Goal: Contribute content: Add original content to the website for others to see

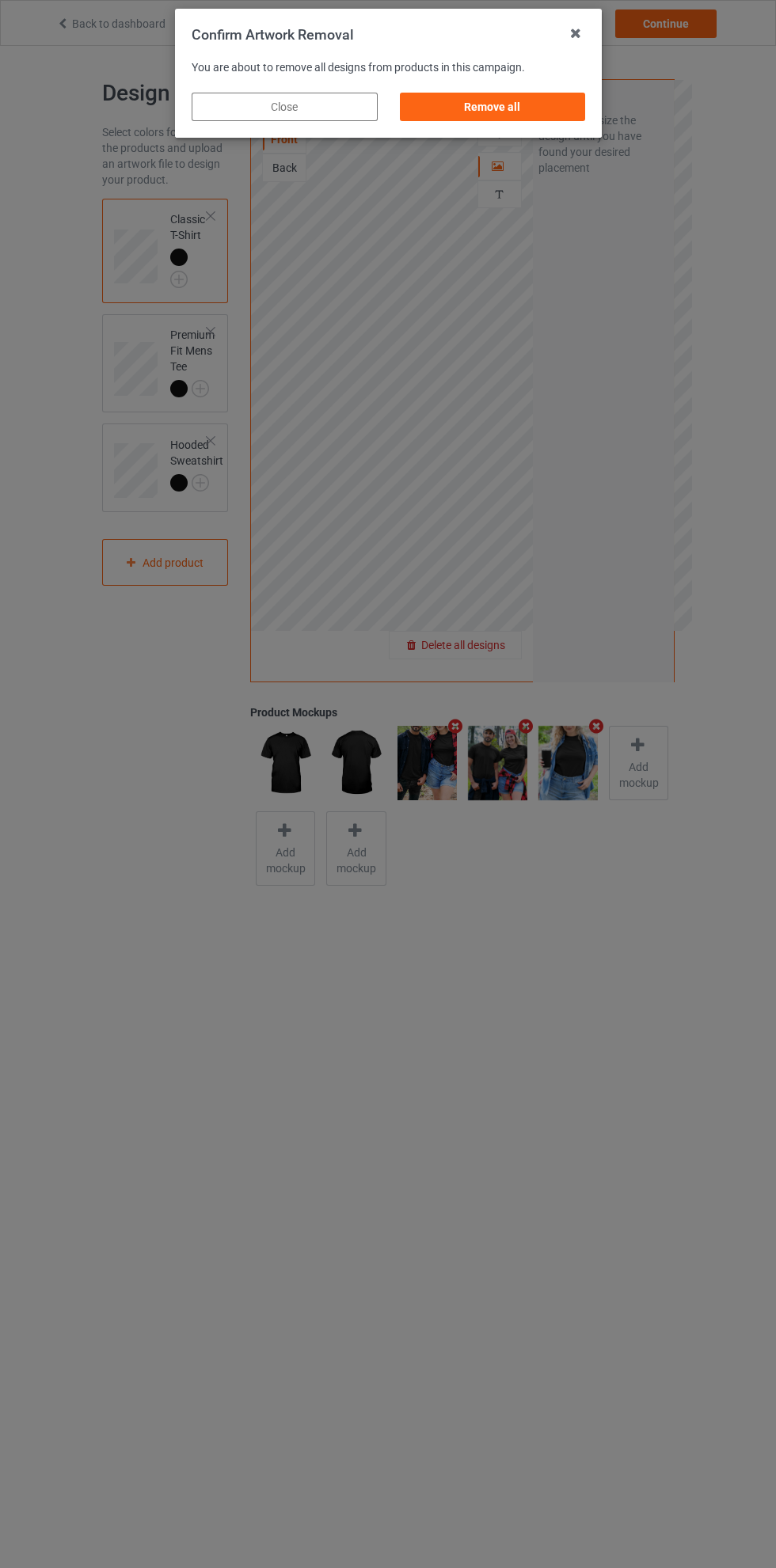
click at [530, 114] on div "Remove all" at bounding box center [491, 107] width 186 height 29
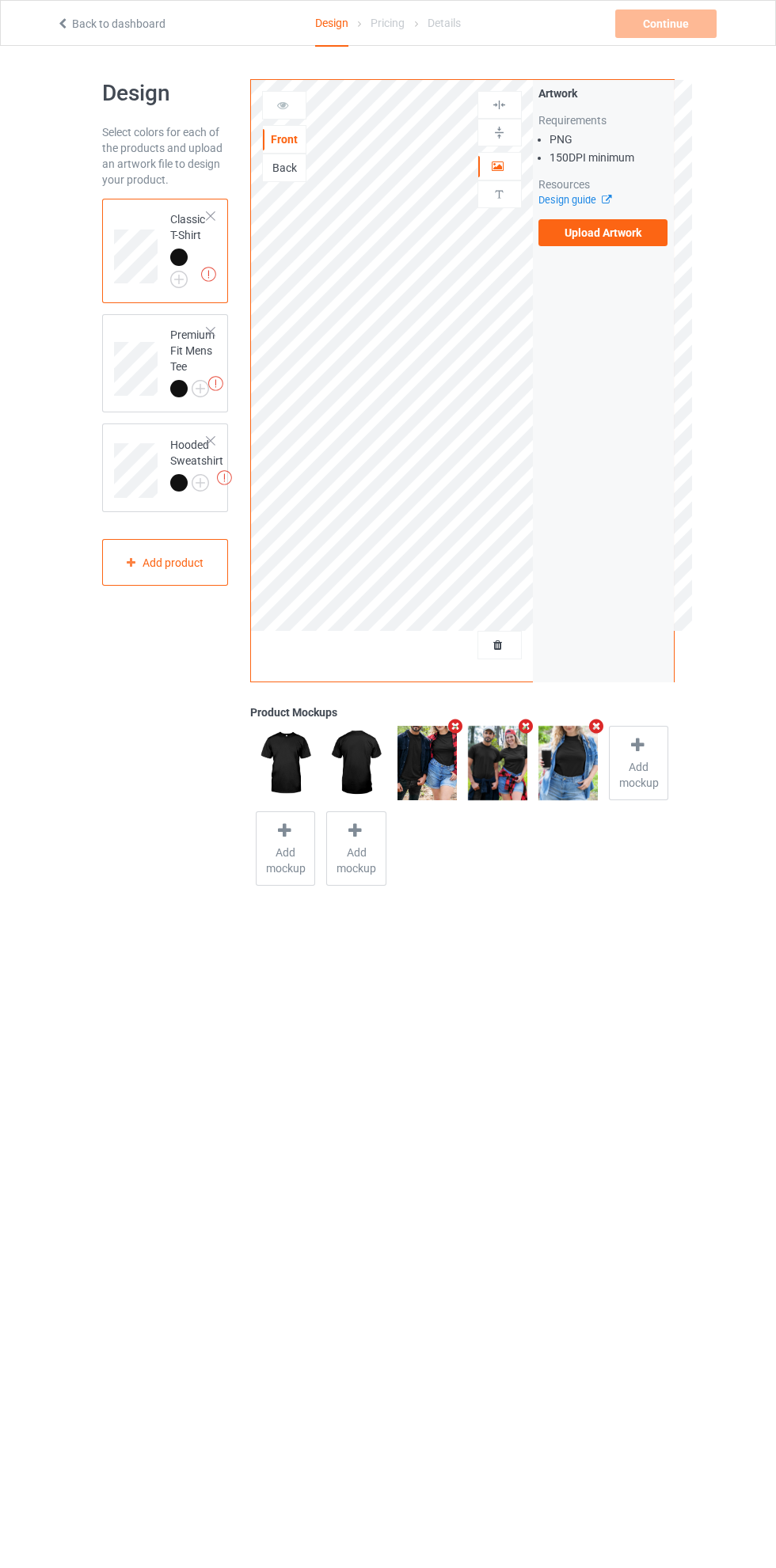
click at [615, 232] on label "Upload Artwork" at bounding box center [603, 233] width 130 height 27
click at [0, 0] on input "Upload Artwork" at bounding box center [0, 0] width 0 height 0
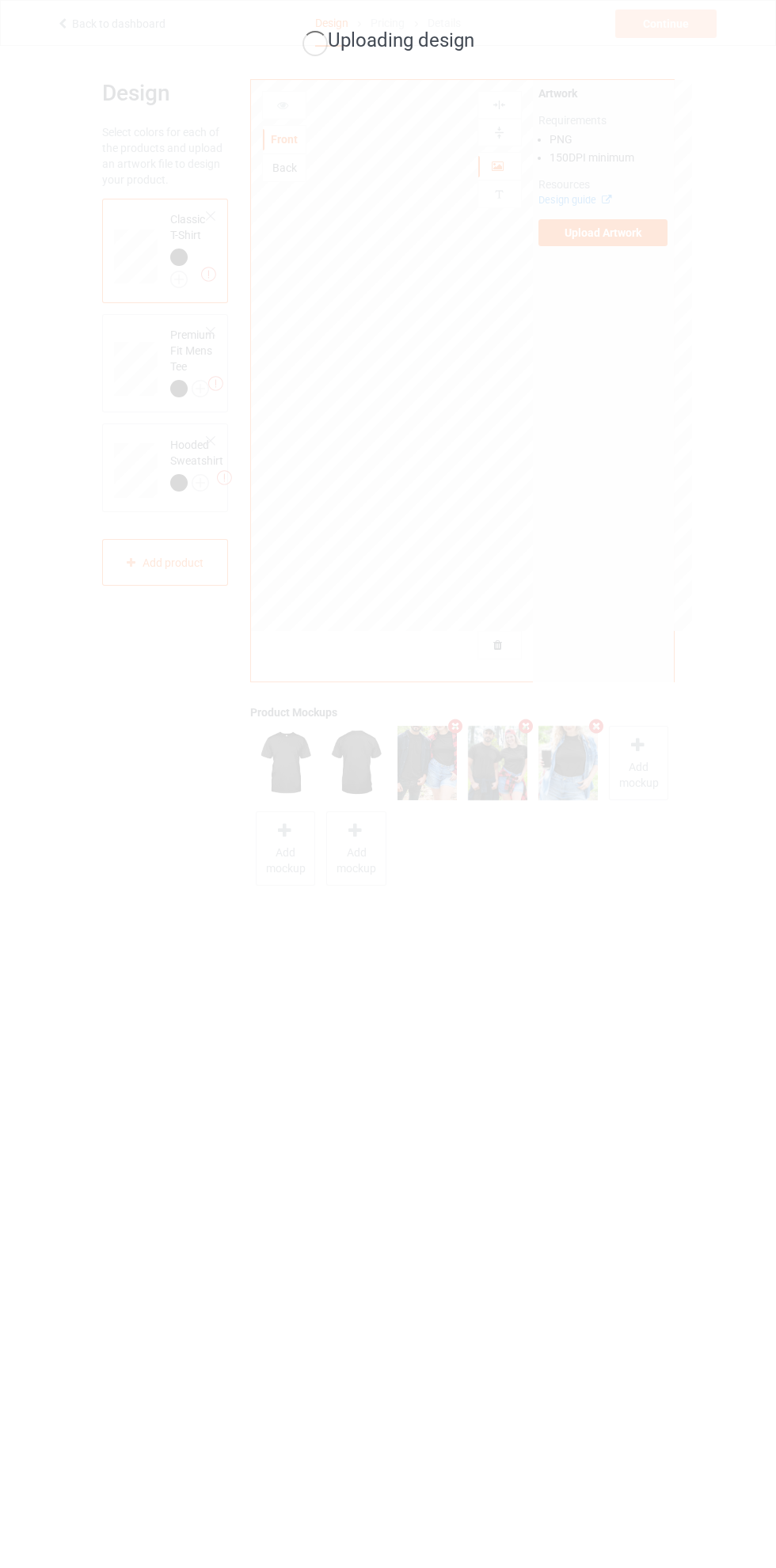
click at [268, 1543] on div "Uploading design" at bounding box center [388, 784] width 776 height 1568
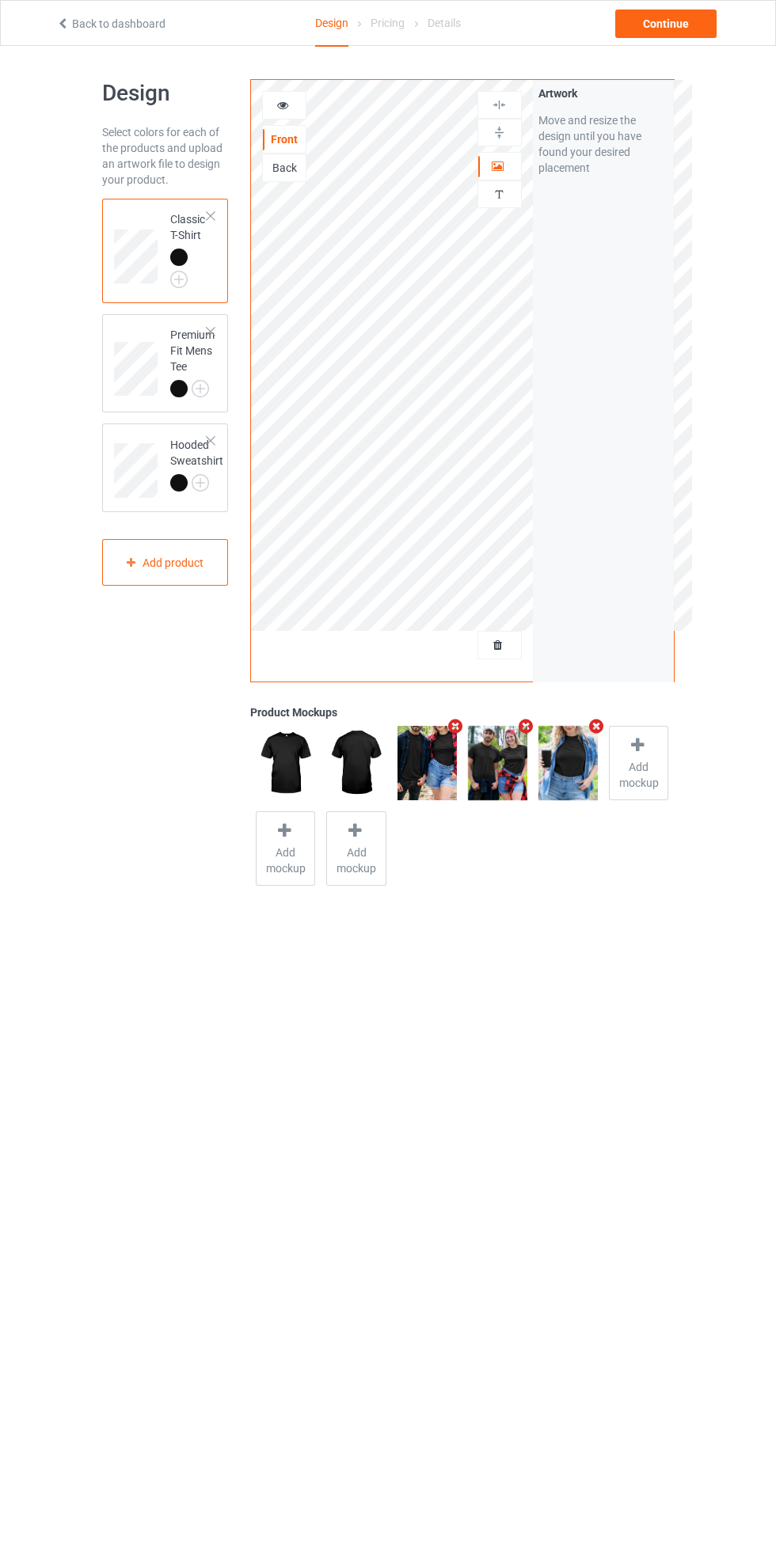
click at [0, 0] on img at bounding box center [0, 0] width 0 height 0
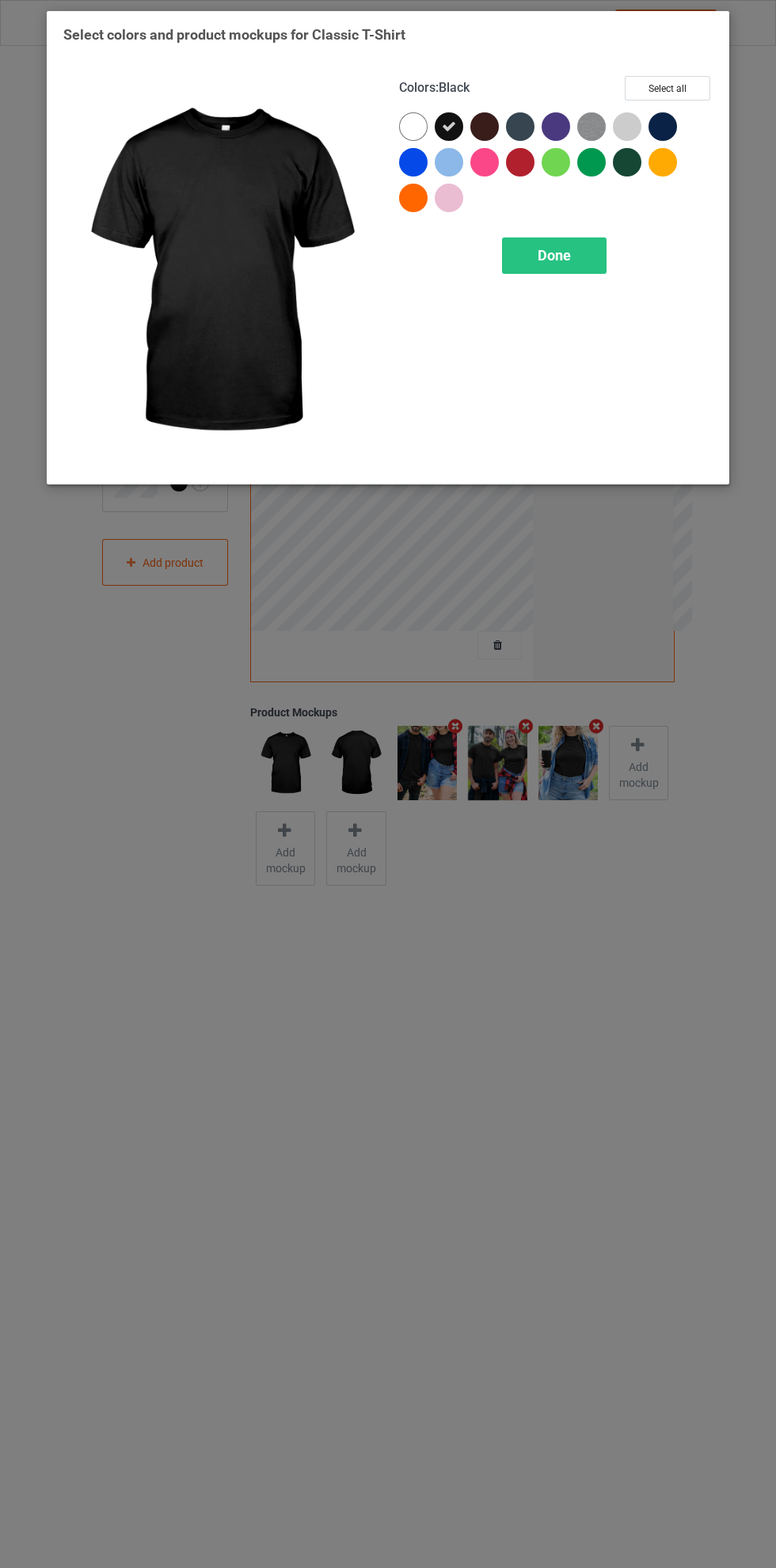
click at [671, 173] on div at bounding box center [666, 166] width 36 height 36
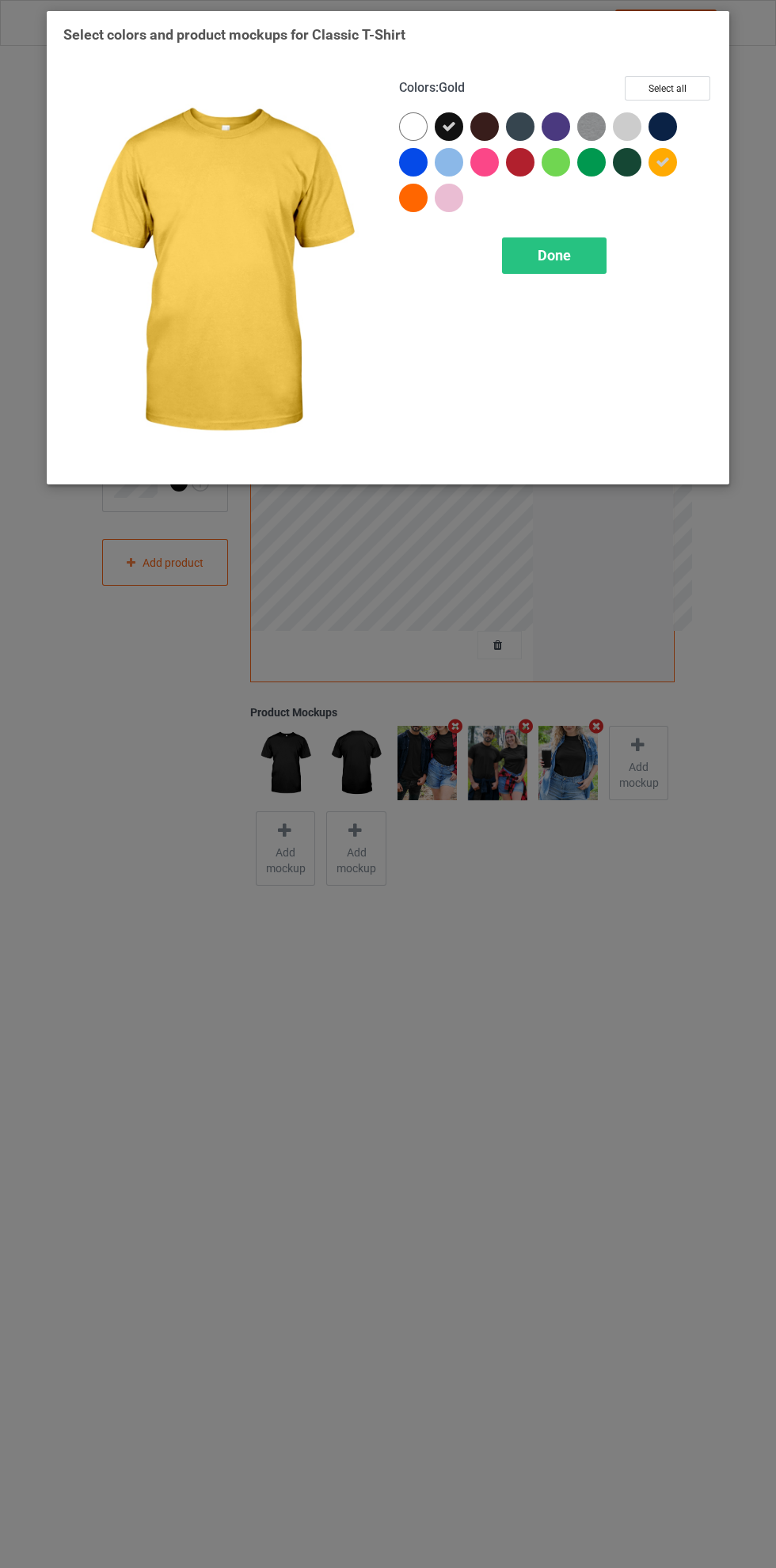
click at [456, 133] on icon at bounding box center [449, 127] width 14 height 14
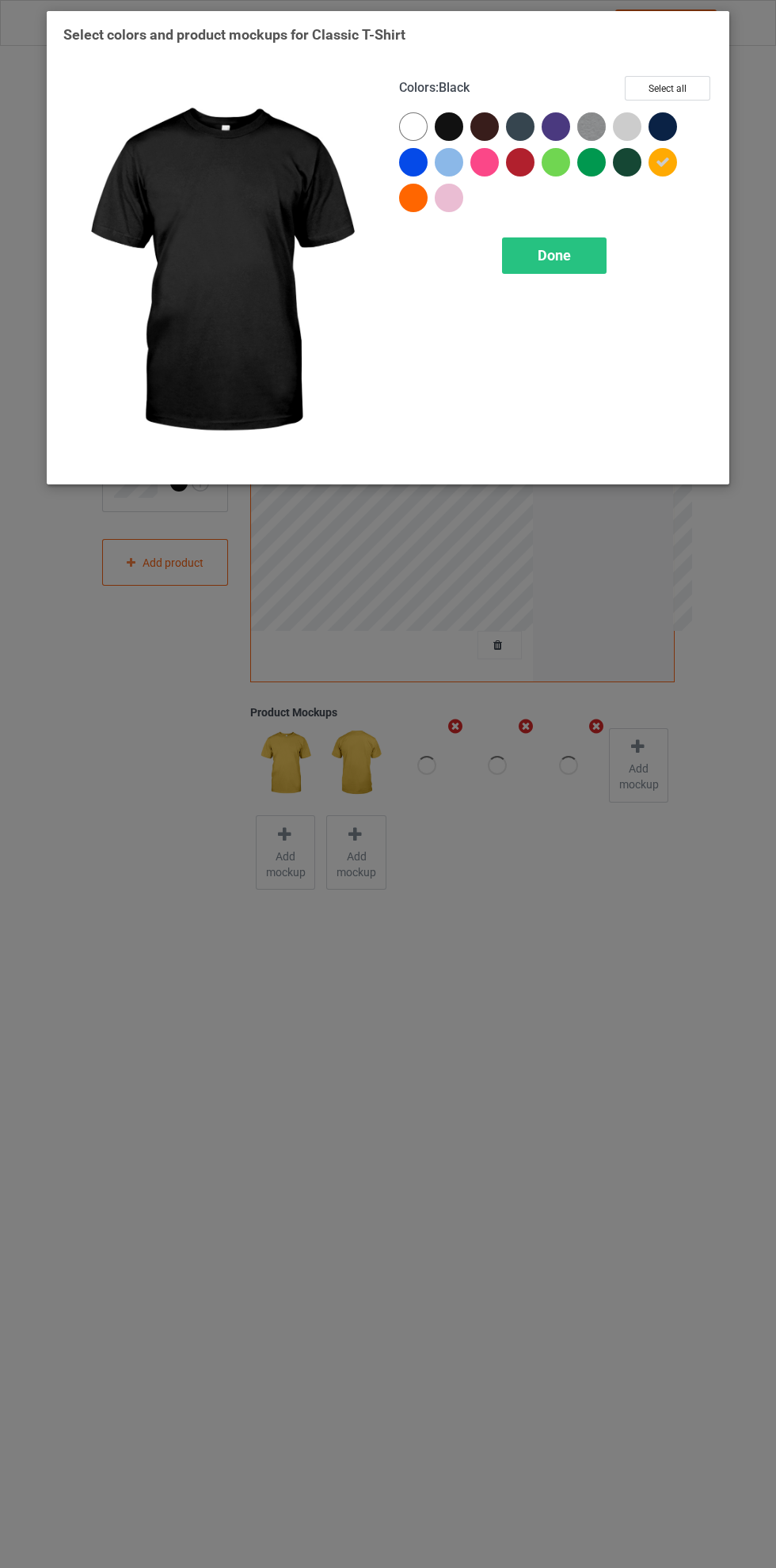
click at [554, 254] on span "Done" at bounding box center [553, 256] width 33 height 17
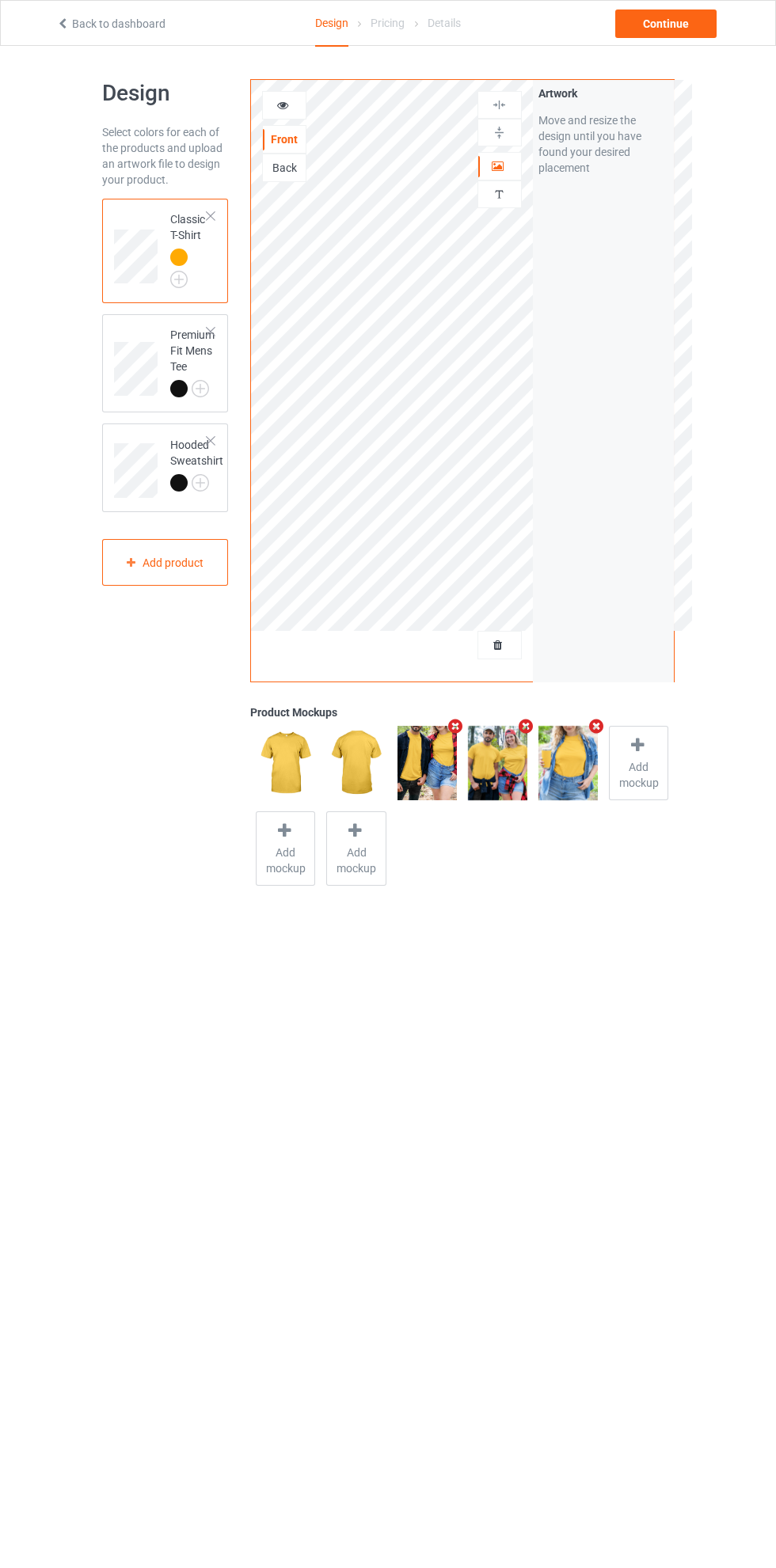
click at [0, 0] on img at bounding box center [0, 0] width 0 height 0
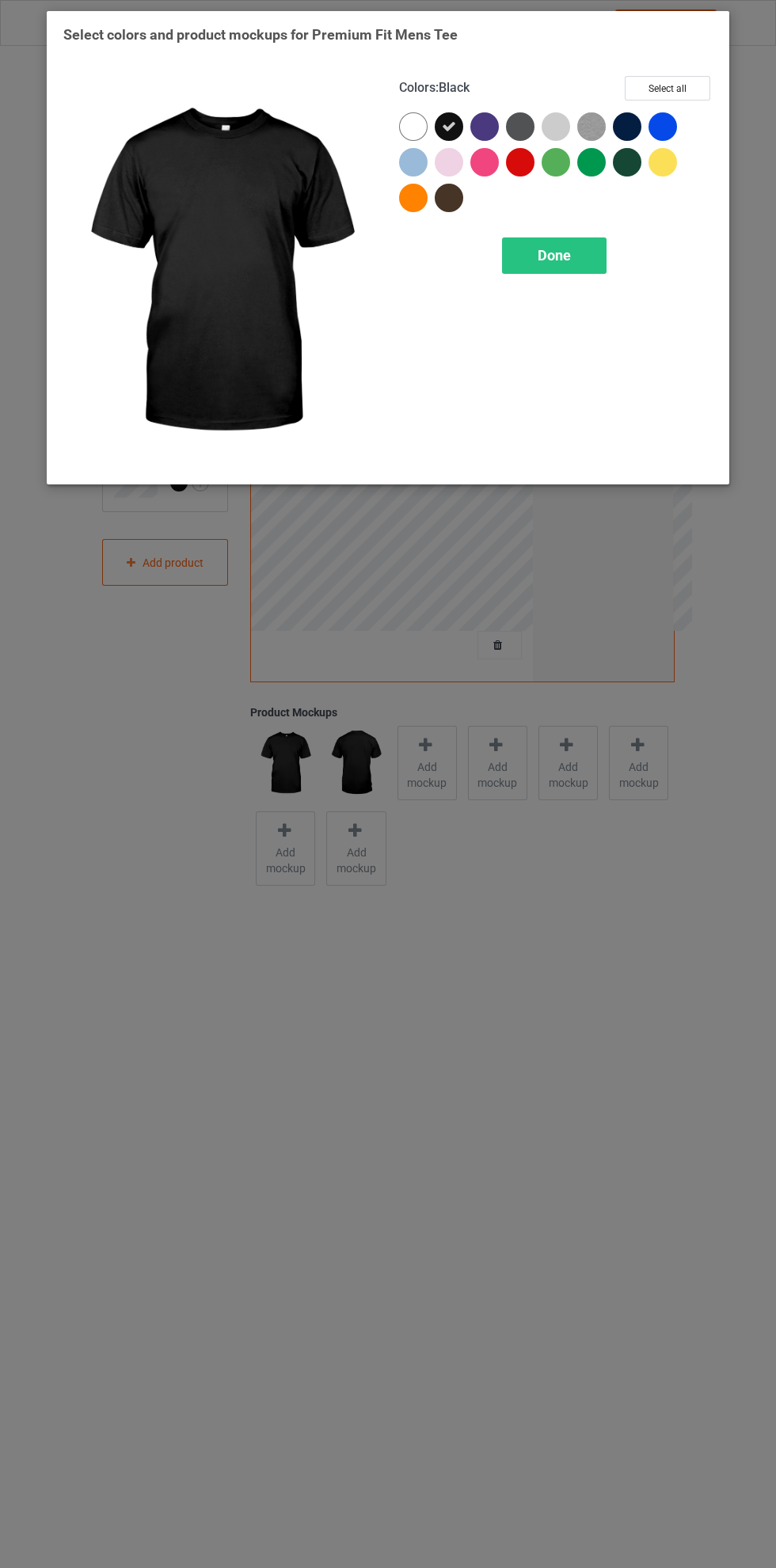
click at [662, 163] on div at bounding box center [663, 162] width 29 height 29
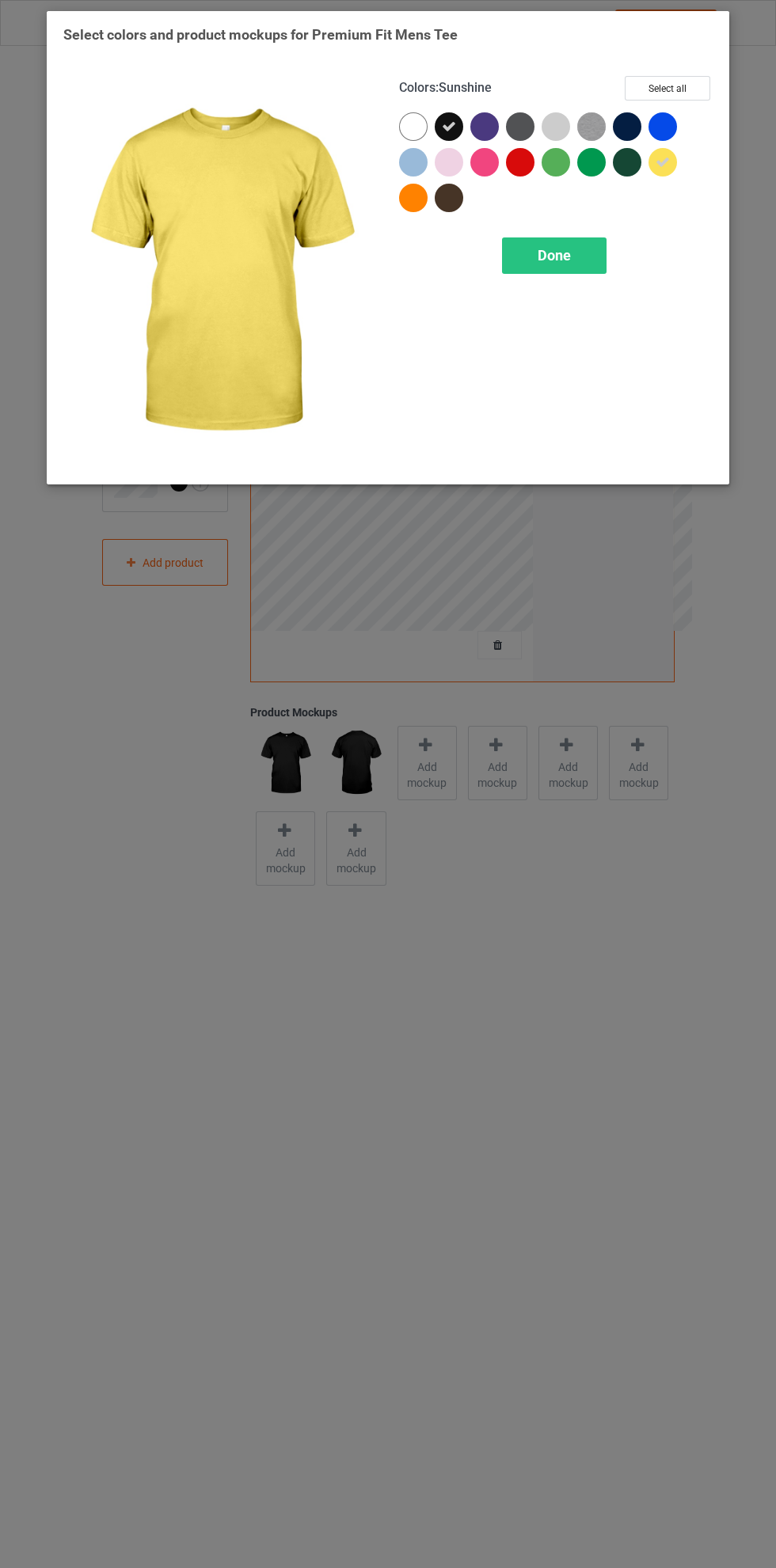
click at [450, 126] on icon at bounding box center [449, 127] width 14 height 14
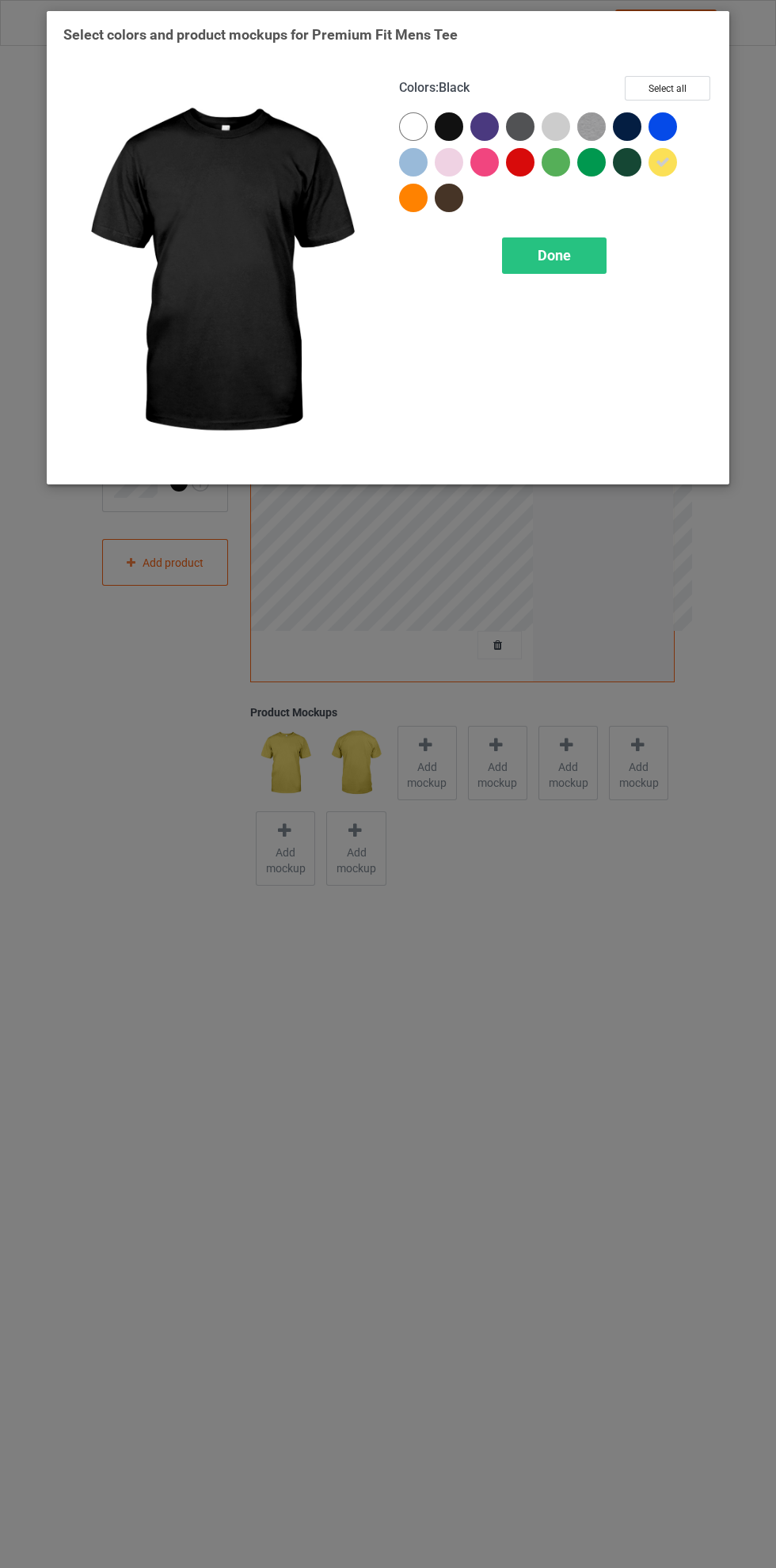
click at [577, 260] on div "Done" at bounding box center [554, 255] width 105 height 37
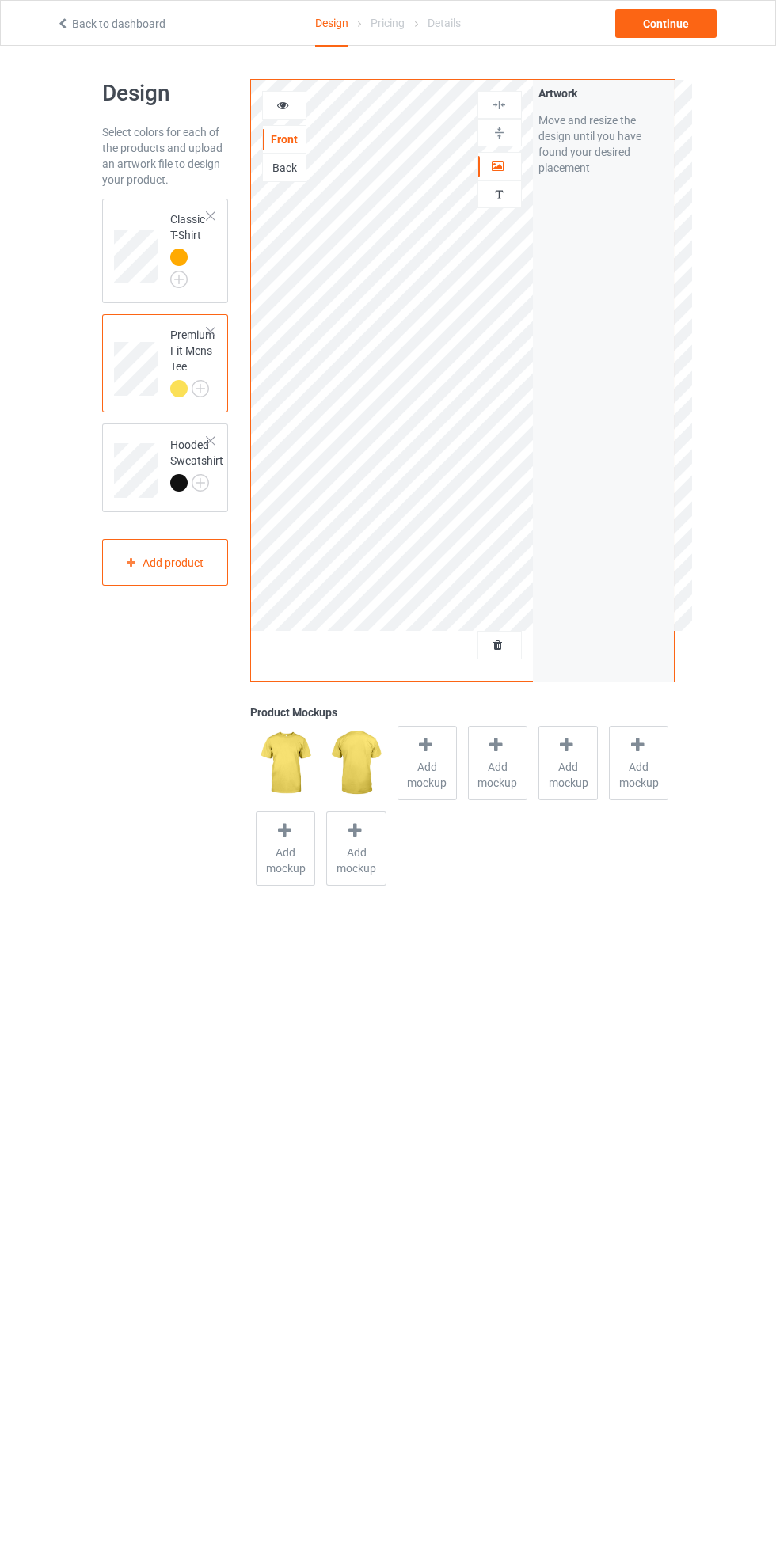
click at [0, 0] on img at bounding box center [0, 0] width 0 height 0
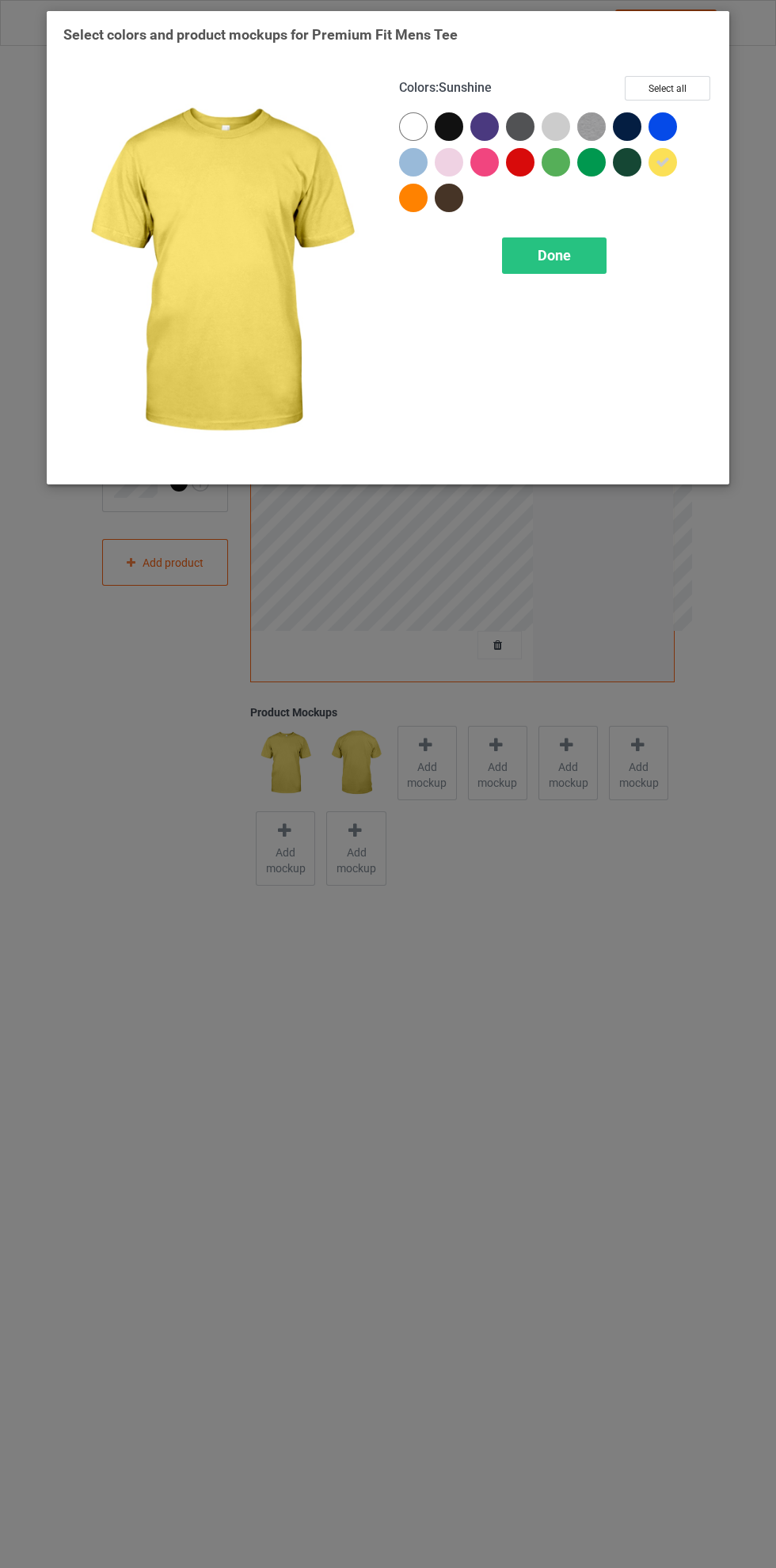
click at [407, 194] on div at bounding box center [413, 198] width 29 height 29
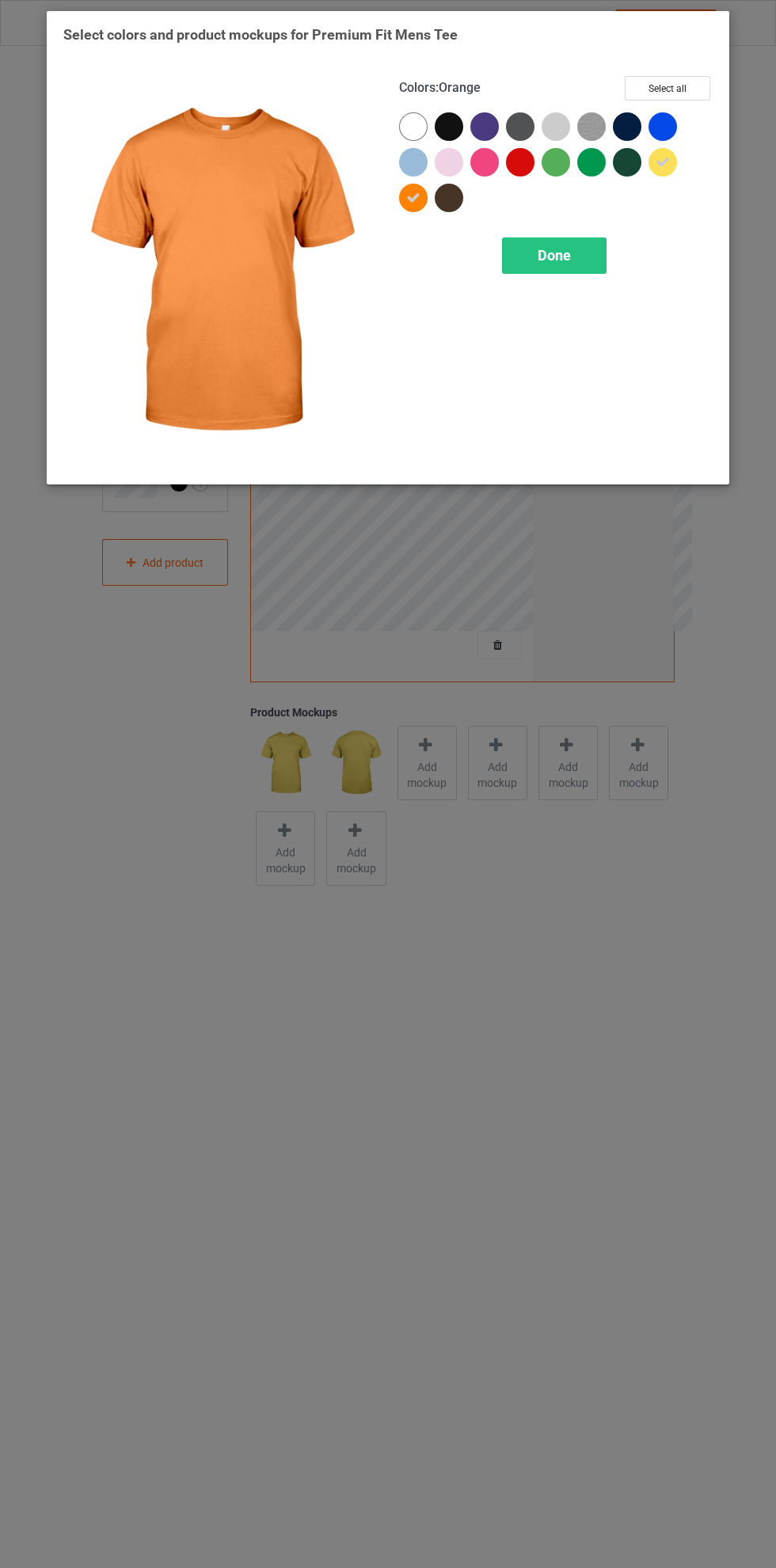
click at [413, 197] on icon at bounding box center [413, 197] width 14 height 14
click at [572, 248] on div "Done" at bounding box center [554, 255] width 105 height 37
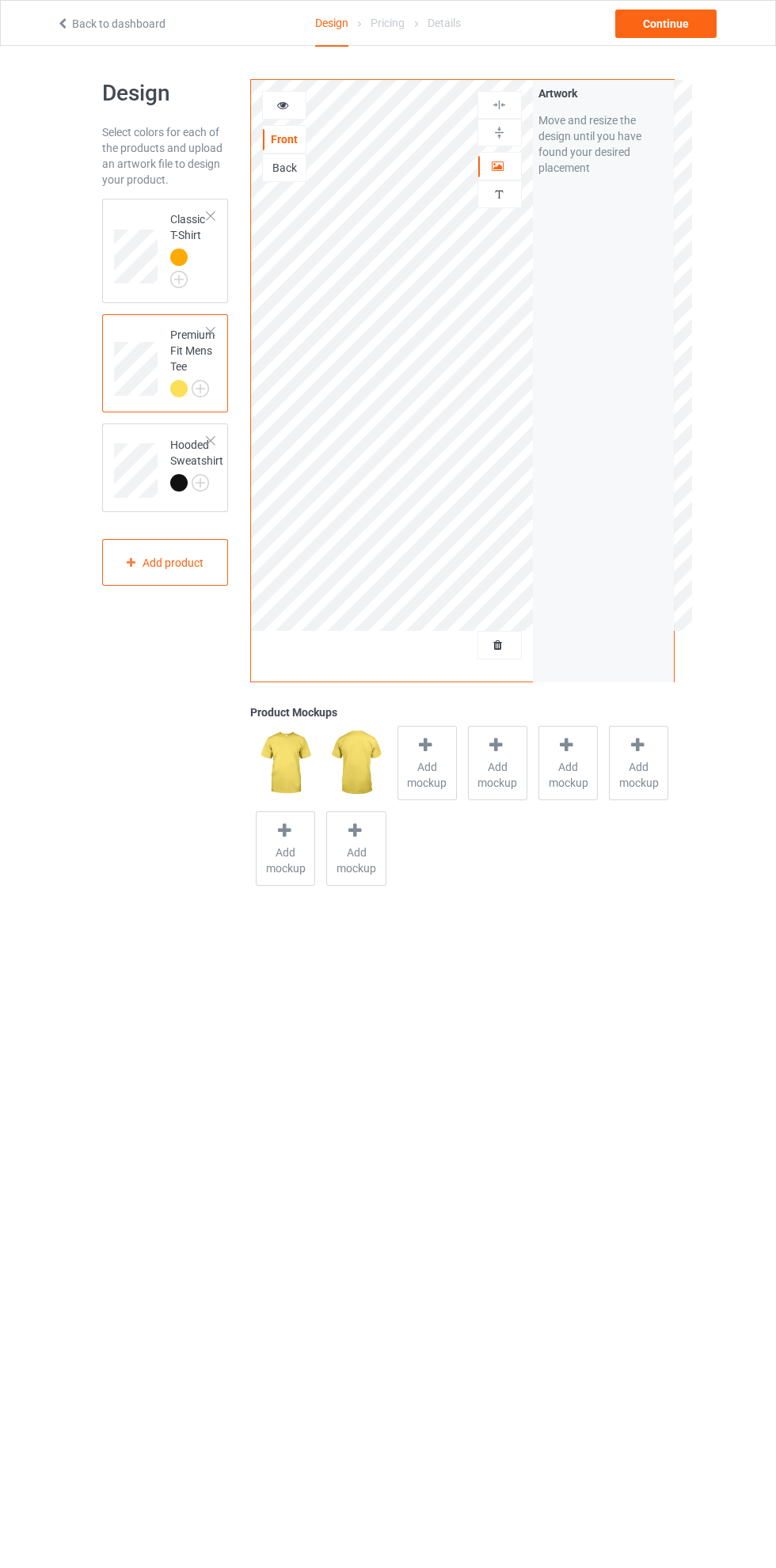
click at [0, 0] on img at bounding box center [0, 0] width 0 height 0
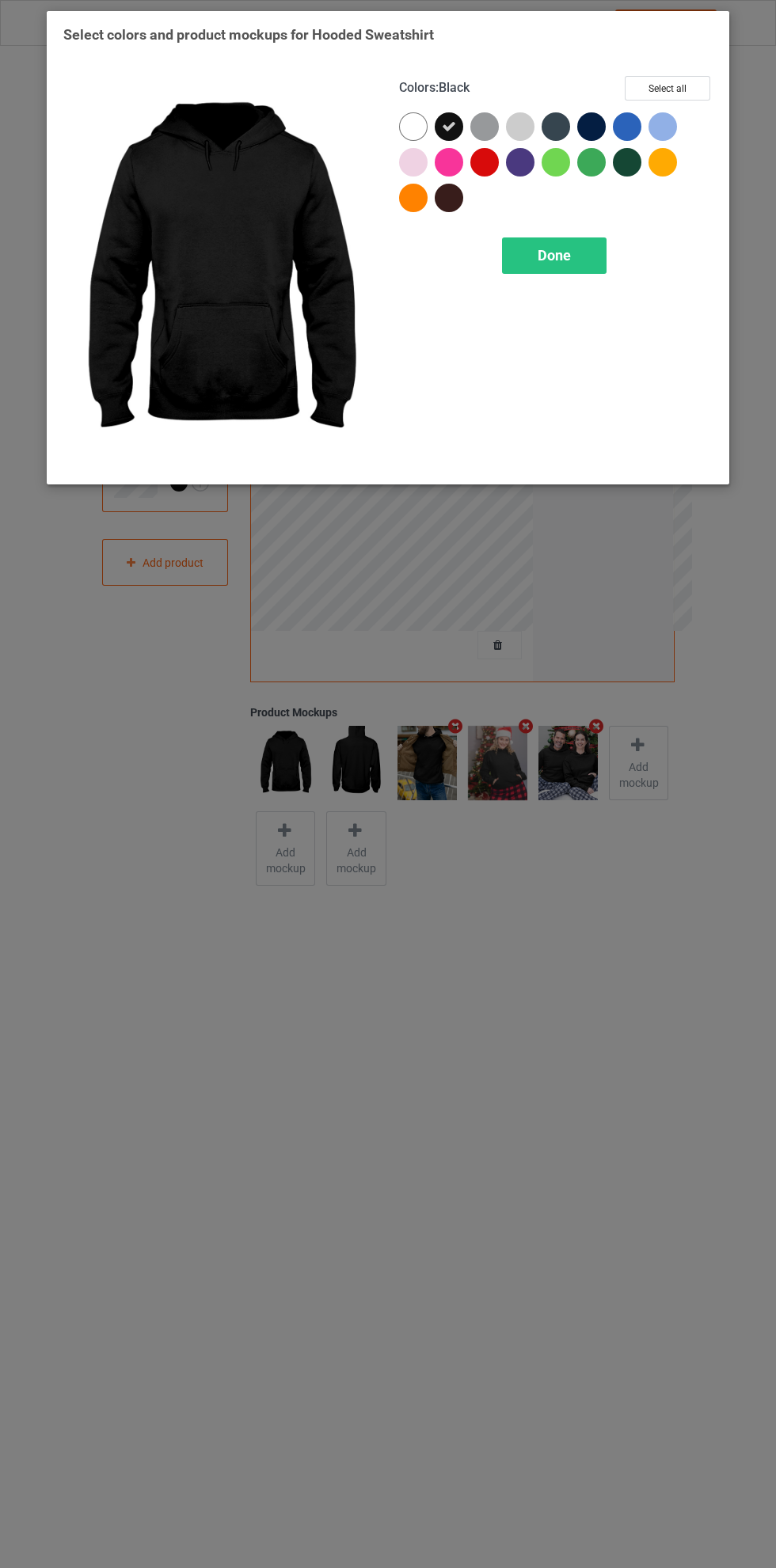
click at [663, 167] on div at bounding box center [663, 162] width 29 height 29
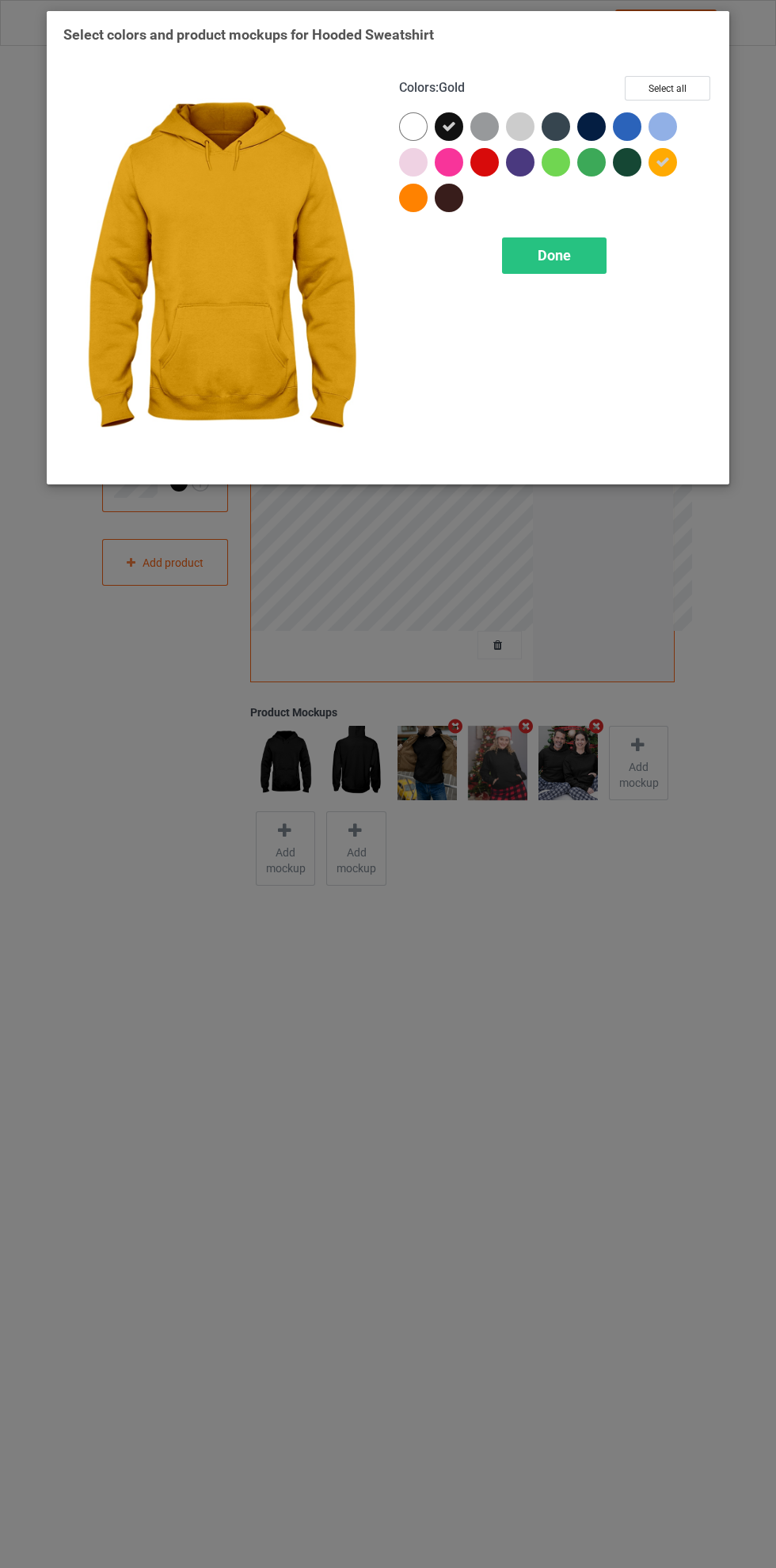
click at [456, 133] on icon at bounding box center [449, 127] width 14 height 14
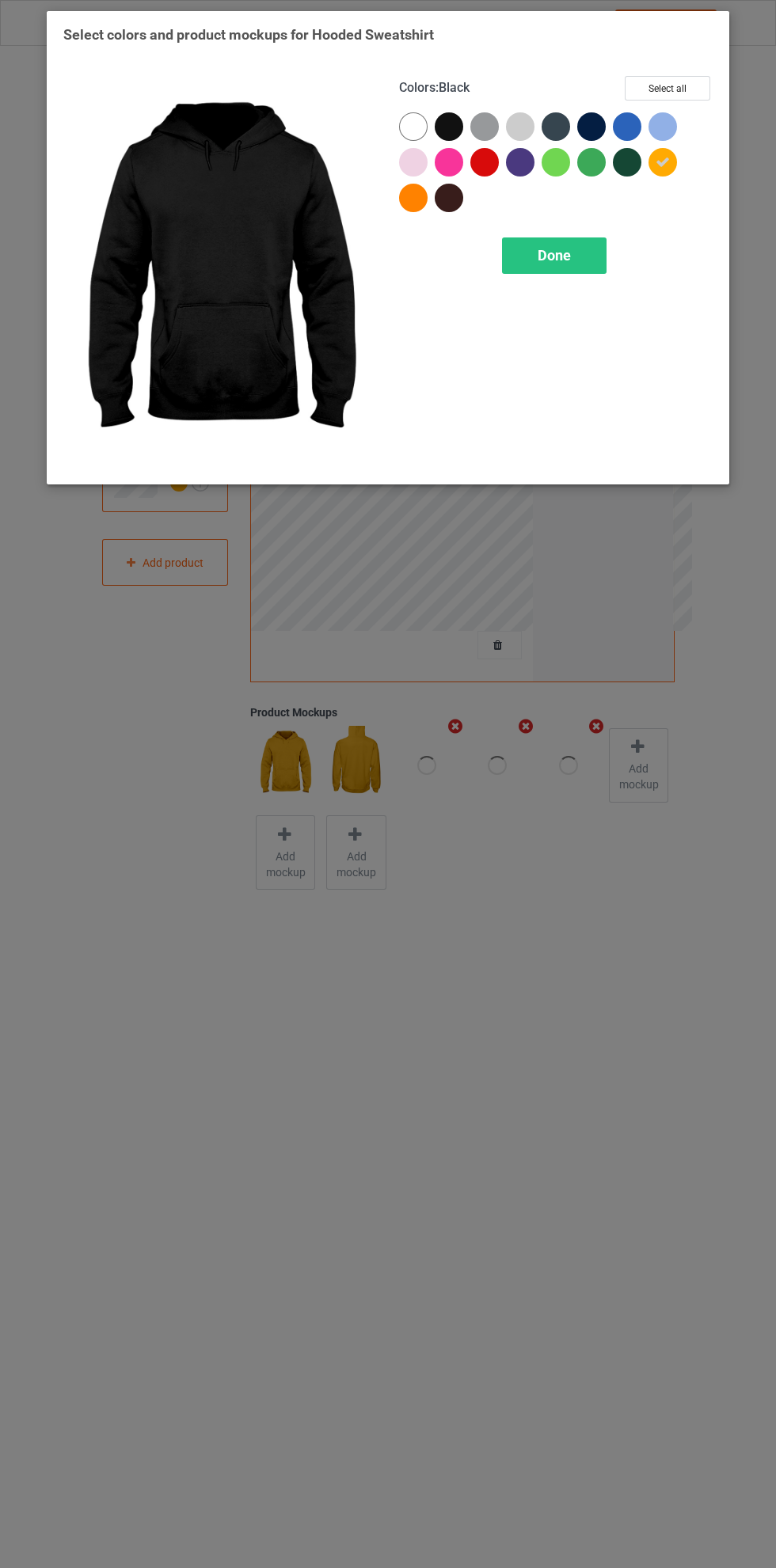
click at [557, 246] on div "Done" at bounding box center [554, 255] width 105 height 37
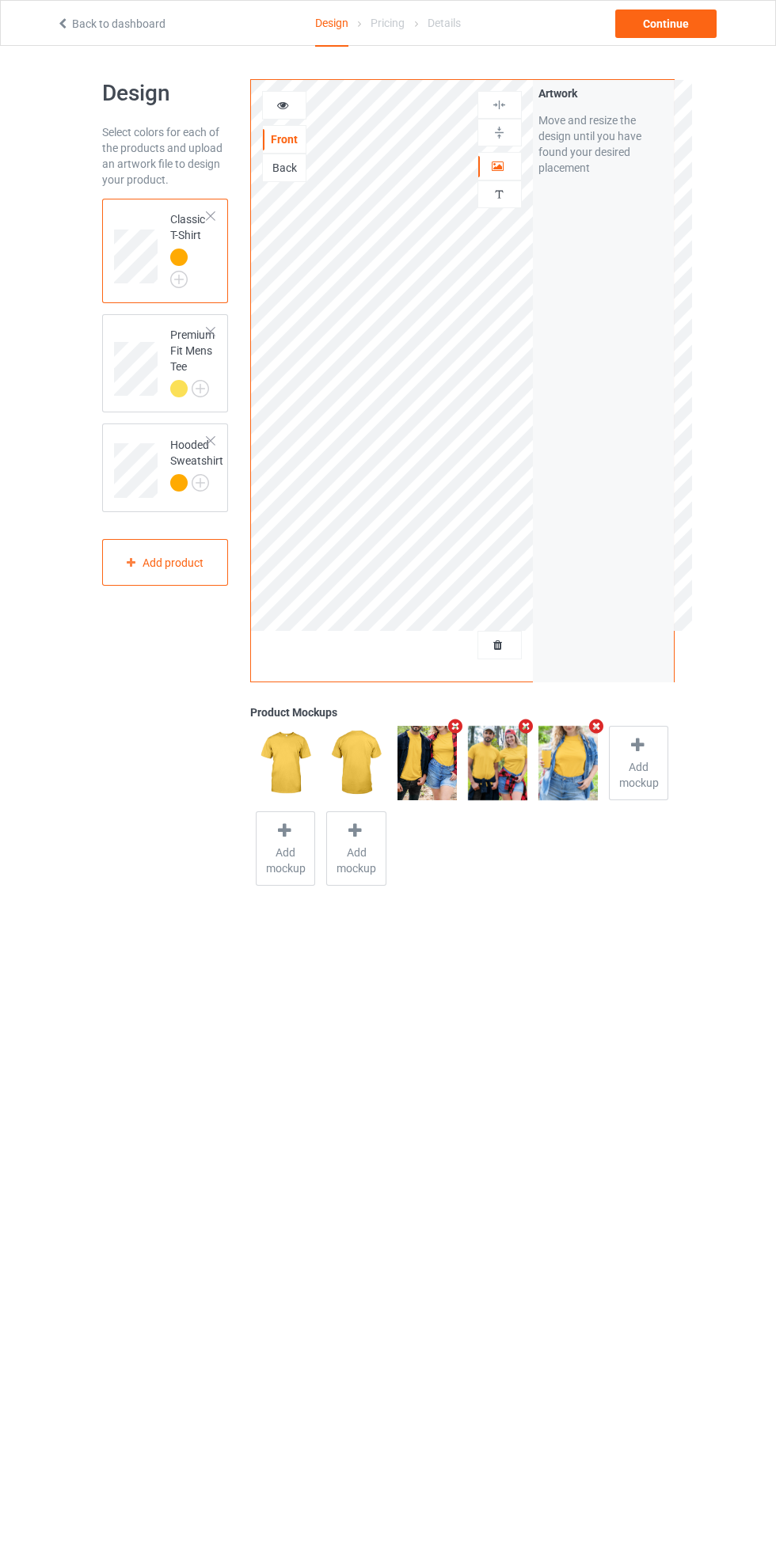
click at [669, 31] on div "Continue" at bounding box center [666, 24] width 101 height 29
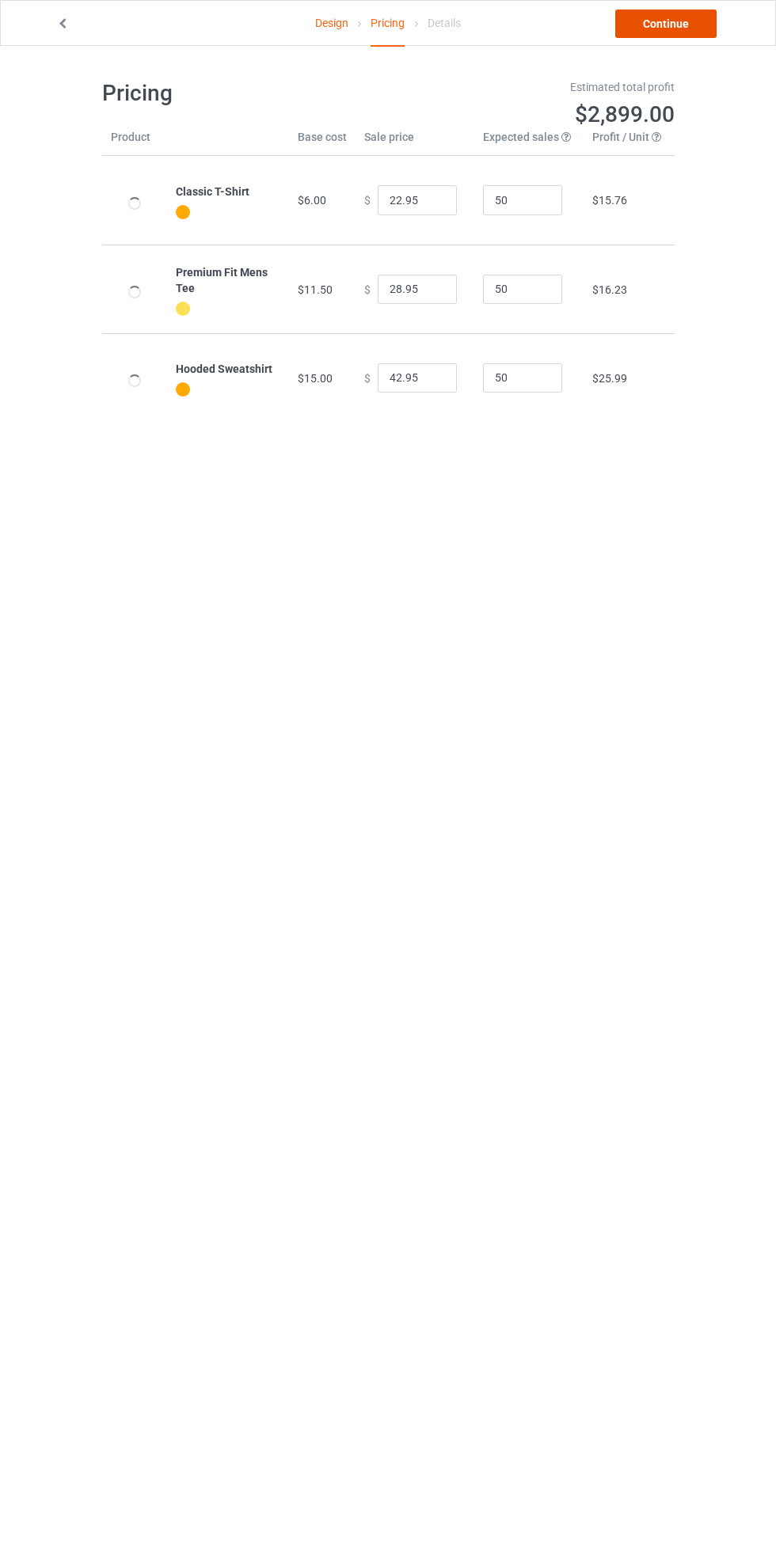
click at [668, 31] on link "Continue" at bounding box center [666, 24] width 101 height 29
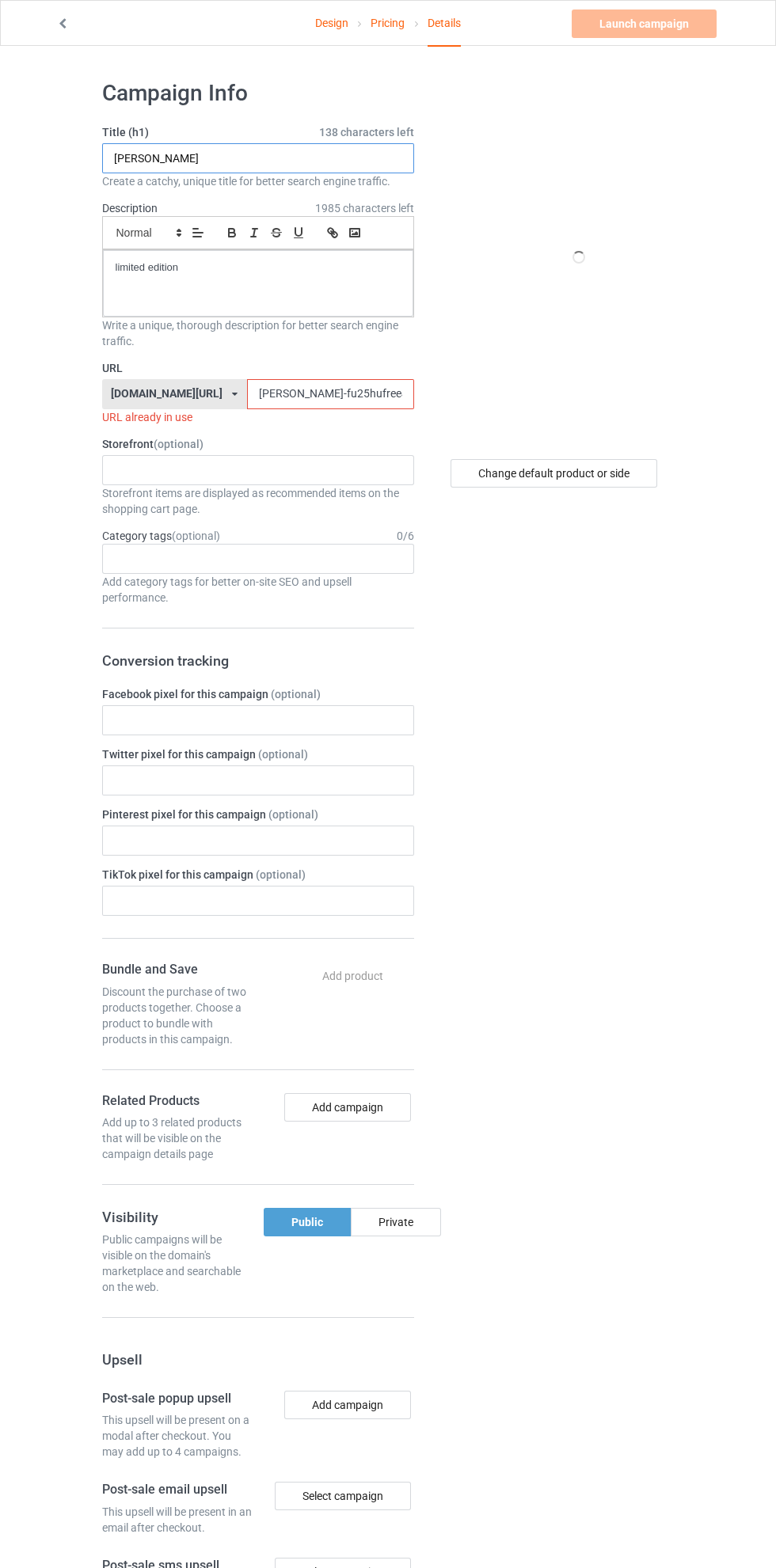
click at [226, 158] on input "[PERSON_NAME]" at bounding box center [258, 158] width 312 height 30
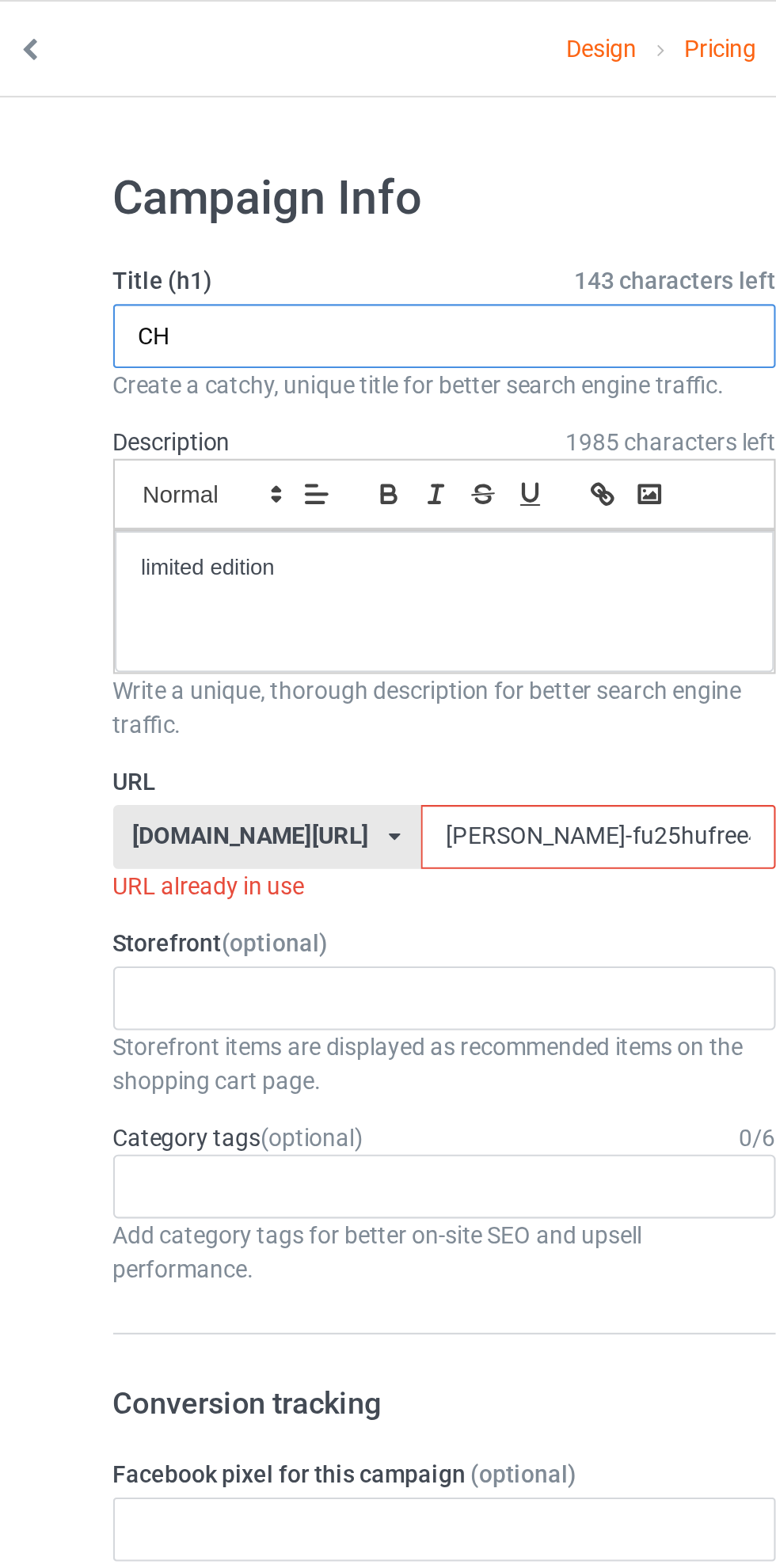
type input "C"
type input "c"
type input "G"
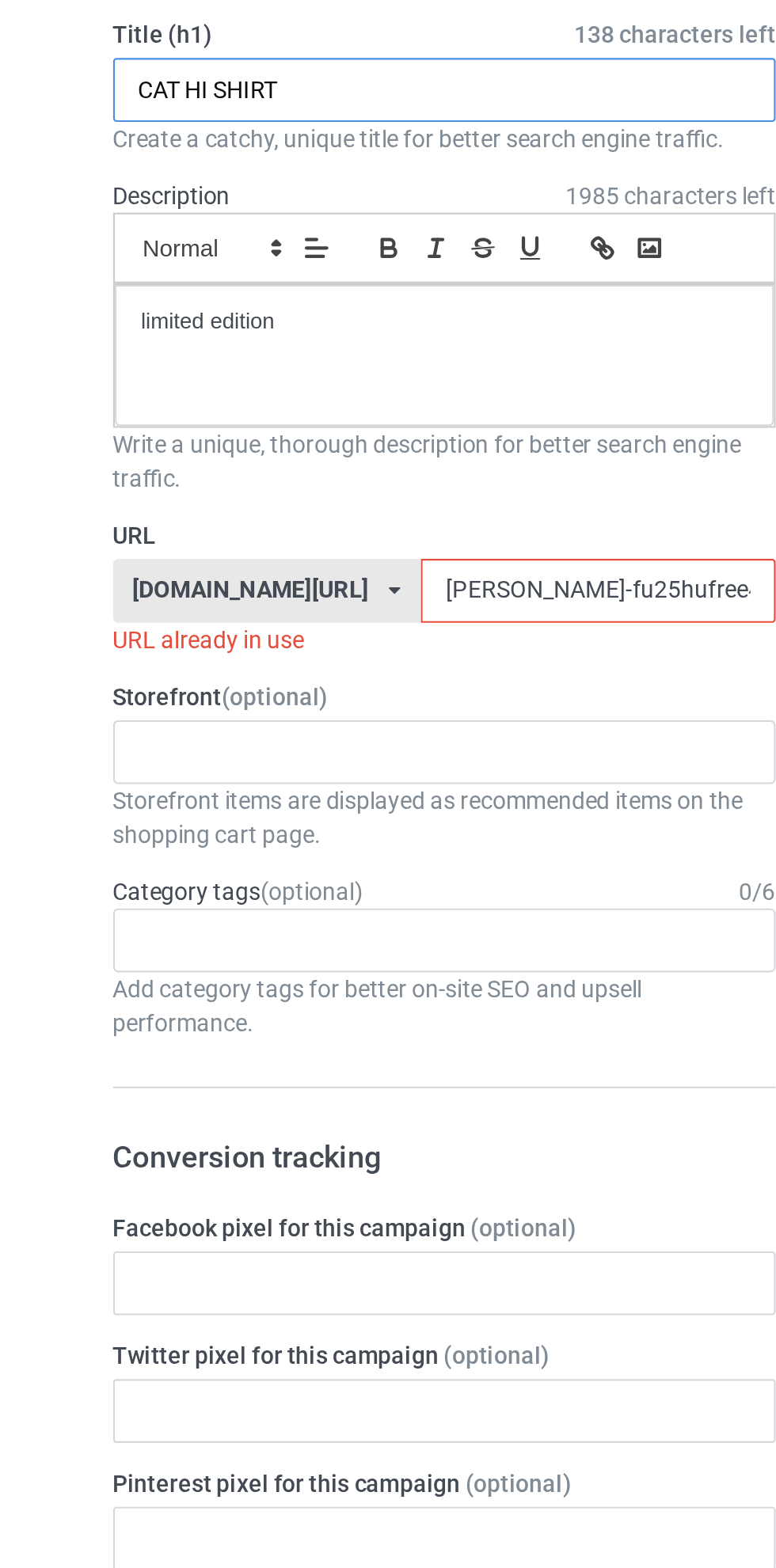
type input "CAT HI SHIRT"
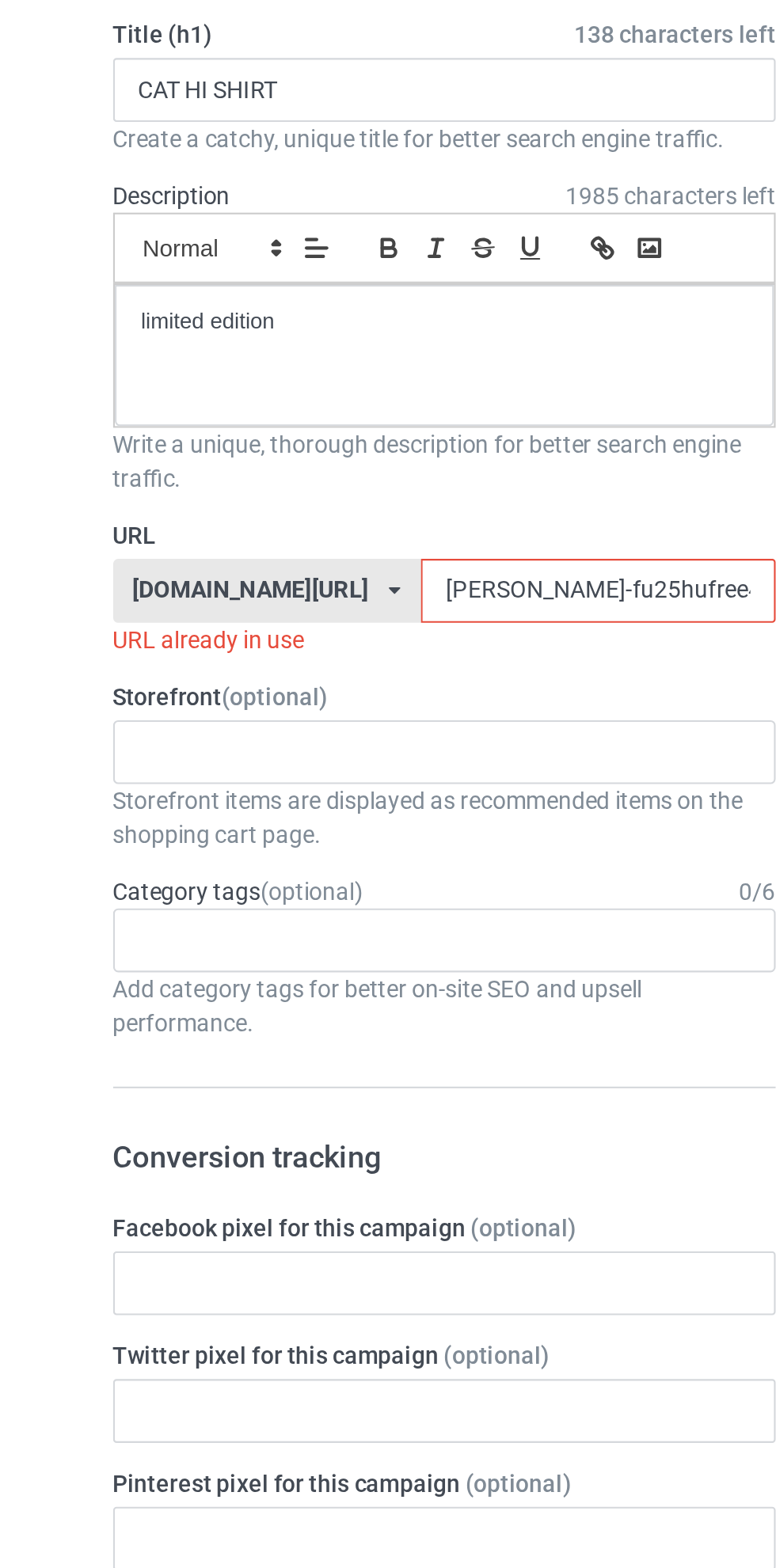
click at [247, 393] on input "[PERSON_NAME]-fu25hufree45-peoshirt25597jklo0" at bounding box center [331, 393] width 167 height 30
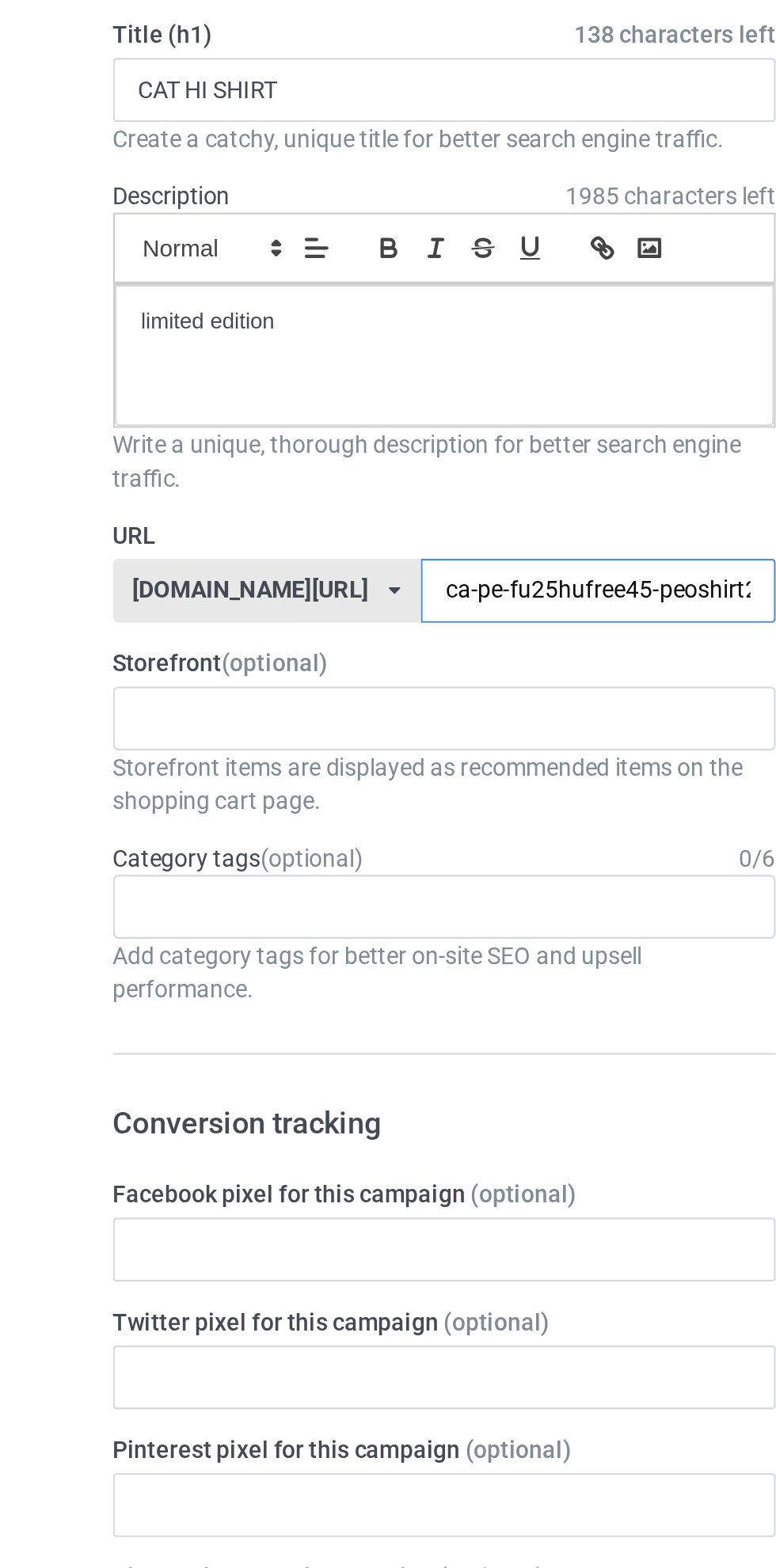
type input "cat-pe-fu25hufree45-peoshirt25597jklo0"
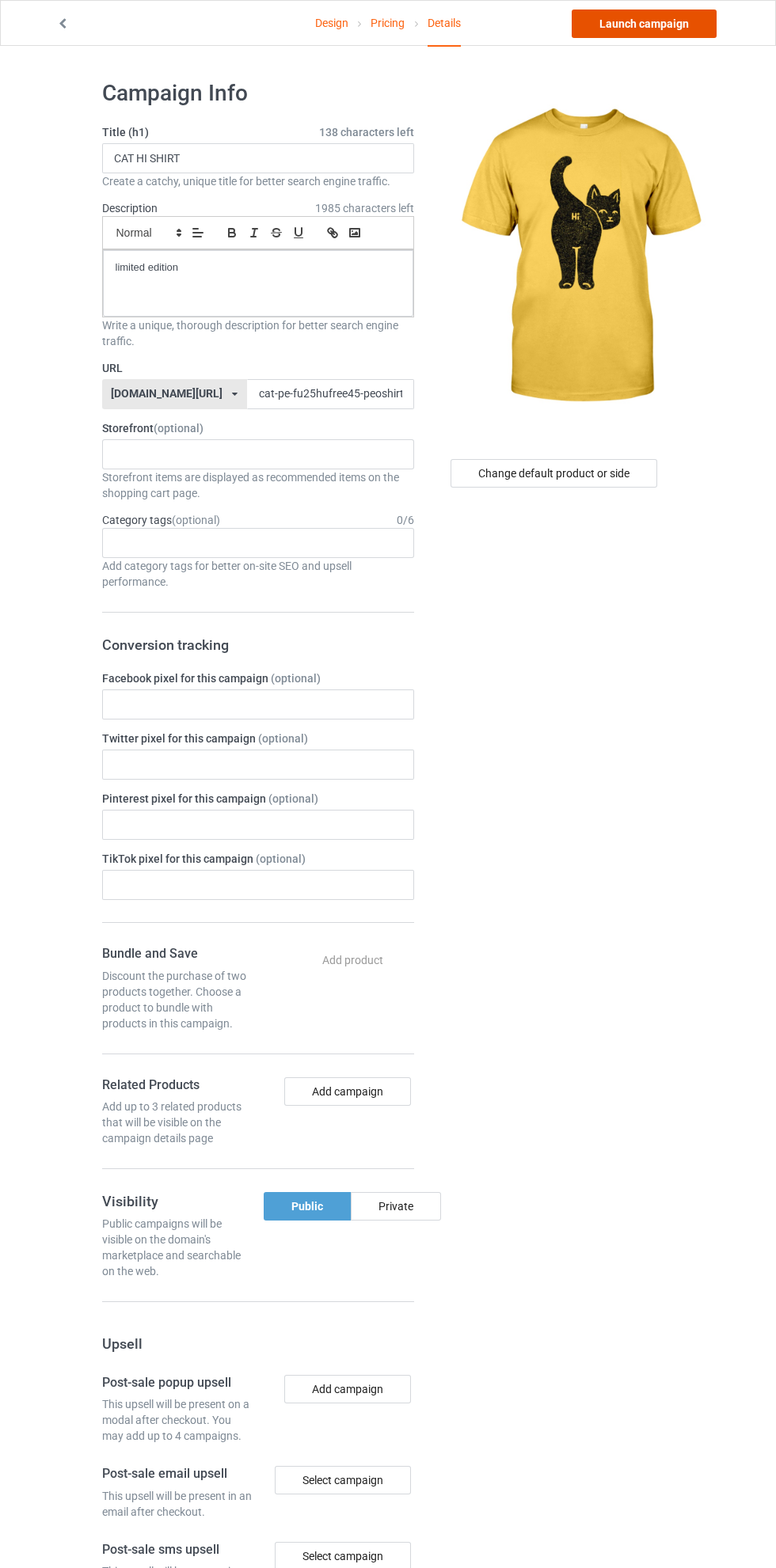
click at [632, 23] on link "Launch campaign" at bounding box center [644, 24] width 144 height 29
